Goal: Task Accomplishment & Management: Complete application form

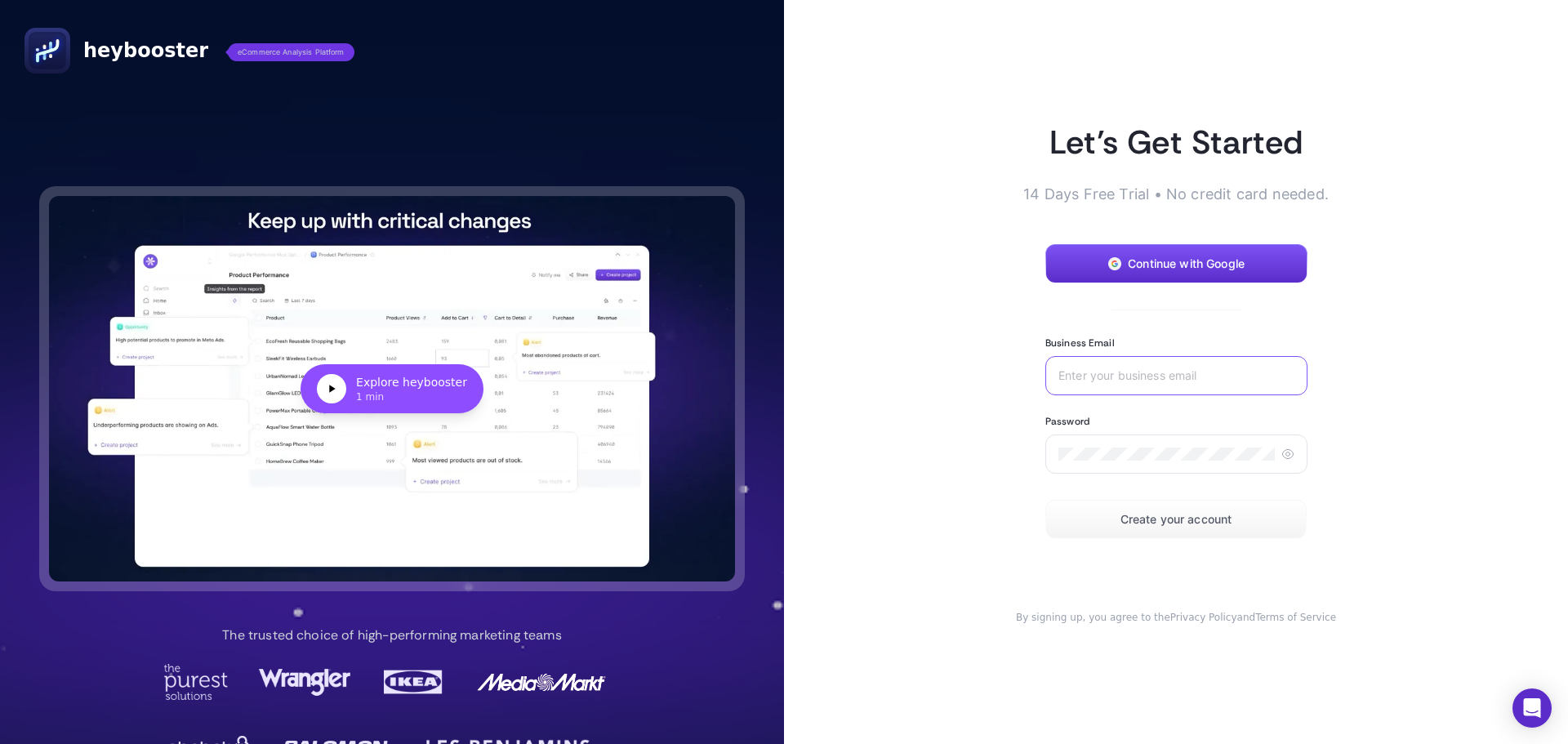
click at [1183, 372] on input "Business Email" at bounding box center [1176, 376] width 236 height 13
type input "[EMAIL_ADDRESS][DOMAIN_NAME]"
click at [1196, 518] on span "Create your account" at bounding box center [1176, 519] width 112 height 13
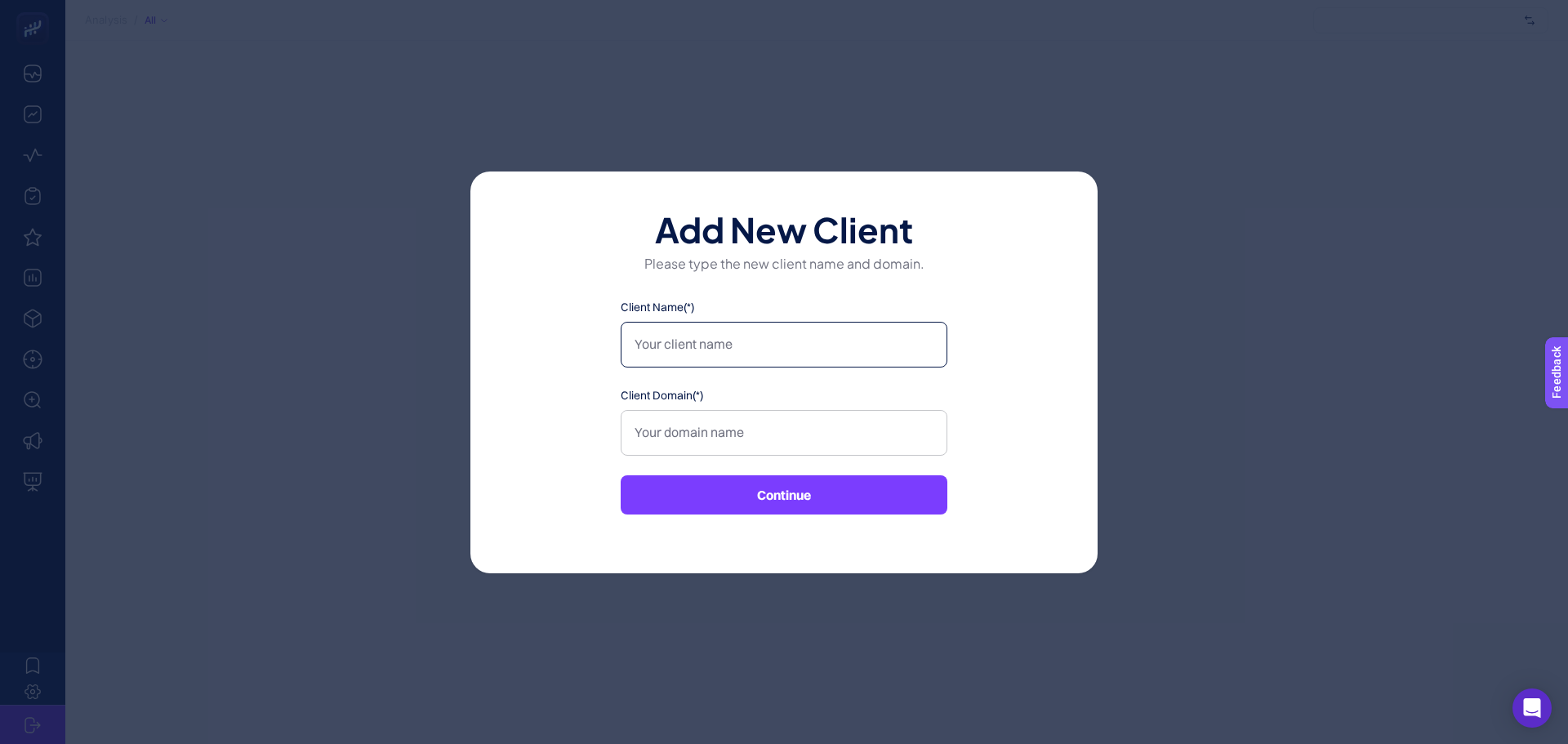
click at [831, 356] on input "Client Name(*)" at bounding box center [783, 345] width 327 height 46
type input "Furkan"
type input "Misirli4*8"
click at [818, 484] on button "Continue" at bounding box center [783, 494] width 327 height 39
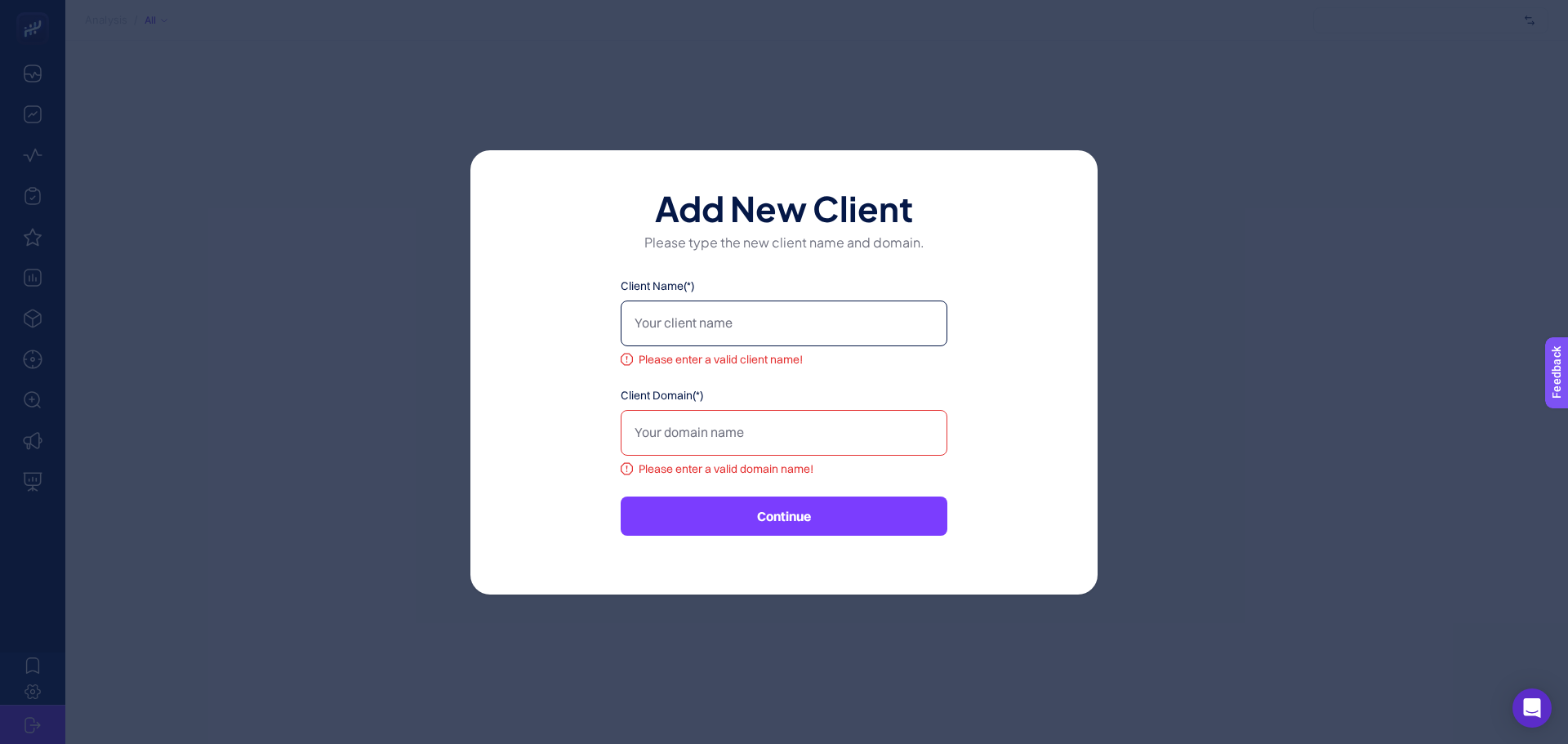
click at [704, 341] on input "Client Name(*)" at bounding box center [783, 323] width 327 height 46
click at [764, 447] on input "Client Domain(*)" at bounding box center [783, 433] width 327 height 46
click at [734, 338] on input "Client Name(*)" at bounding box center [783, 323] width 327 height 46
